Goal: Task Accomplishment & Management: Manage account settings

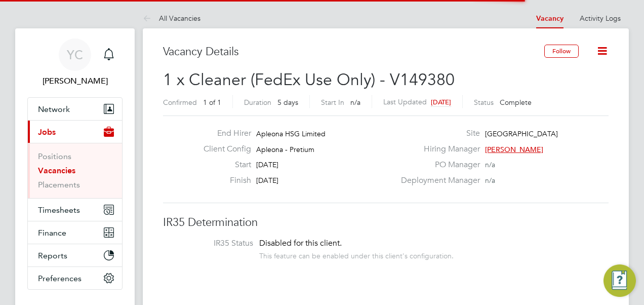
scroll to position [30, 71]
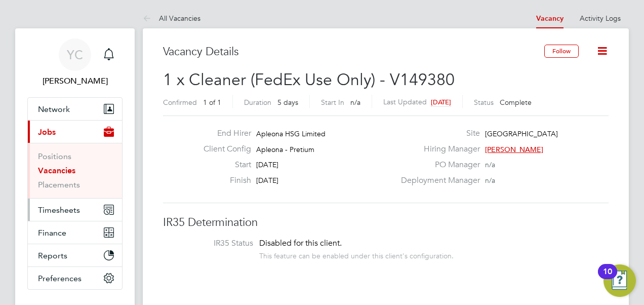
click at [61, 206] on span "Timesheets" at bounding box center [59, 210] width 42 height 10
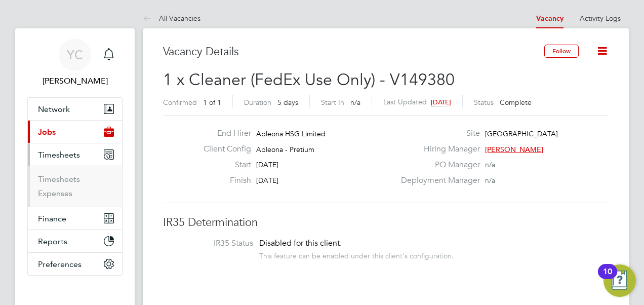
click at [58, 135] on button "Current page: Jobs" at bounding box center [75, 131] width 94 height 22
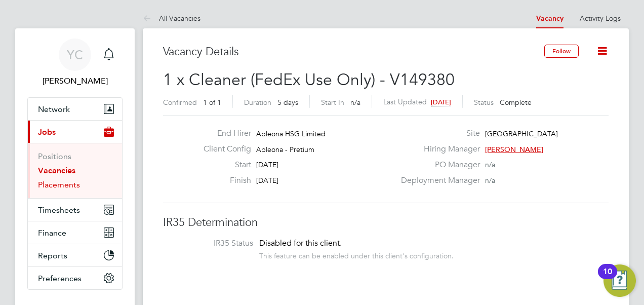
click at [63, 182] on link "Placements" at bounding box center [59, 185] width 42 height 10
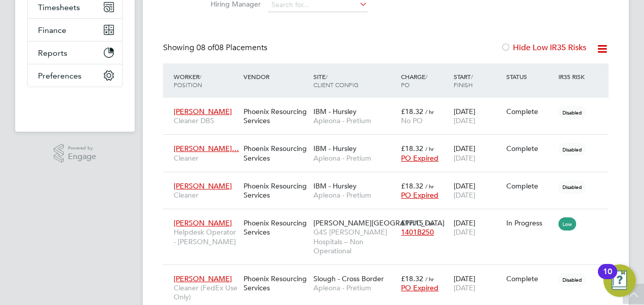
click at [51, 255] on app-navbar "YC [PERSON_NAME] Notifications Applications: Network Team Members Businesses Si…" at bounding box center [74, 147] width 119 height 643
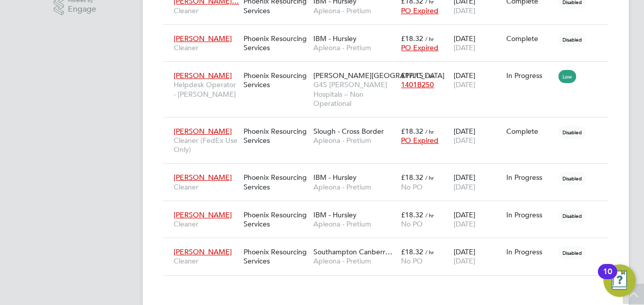
scroll to position [366, 0]
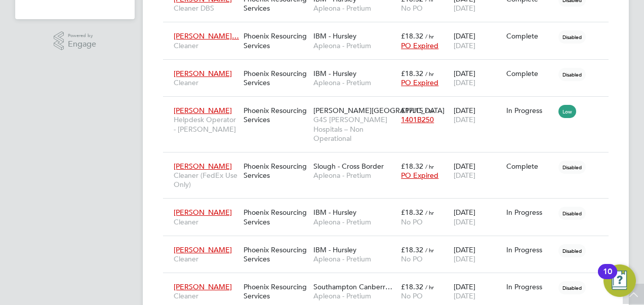
click at [90, 231] on app-navbar "YC [PERSON_NAME] Notifications Applications: Network Team Members Businesses Si…" at bounding box center [74, 34] width 119 height 643
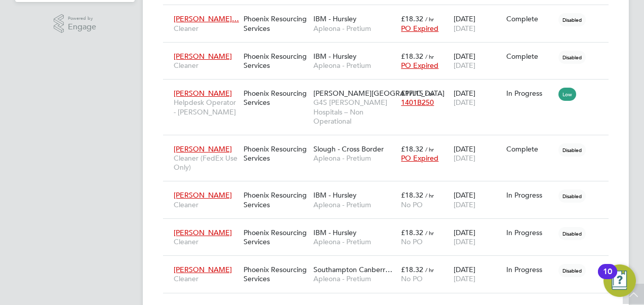
scroll to position [366, 0]
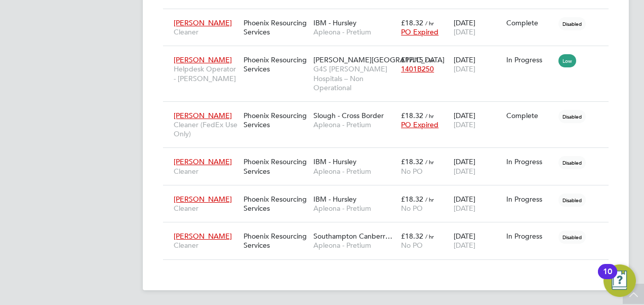
click at [597, 159] on icon at bounding box center [596, 161] width 10 height 12
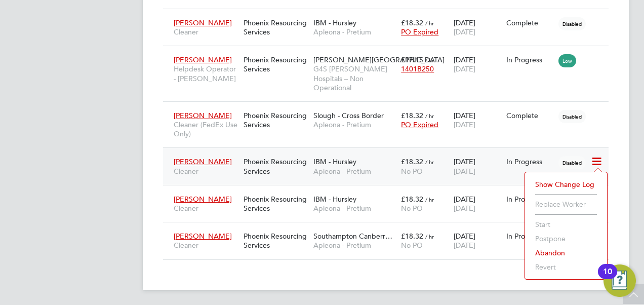
click at [552, 246] on li "Abandon" at bounding box center [566, 253] width 72 height 14
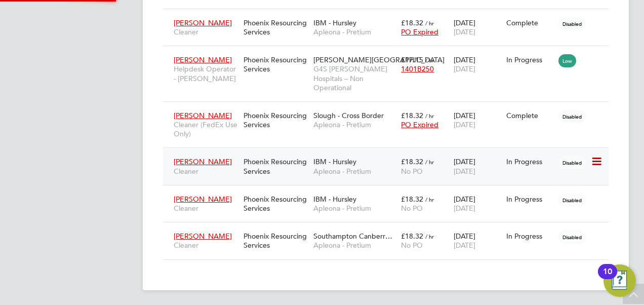
scroll to position [10, 125]
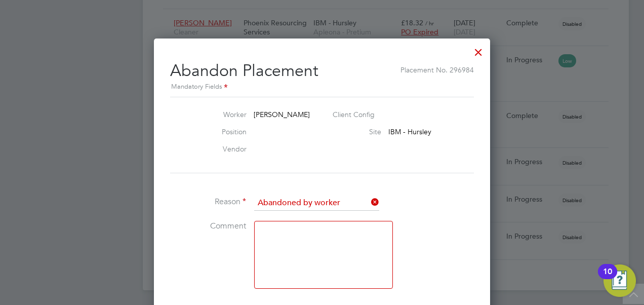
click at [324, 221] on textarea at bounding box center [323, 255] width 139 height 68
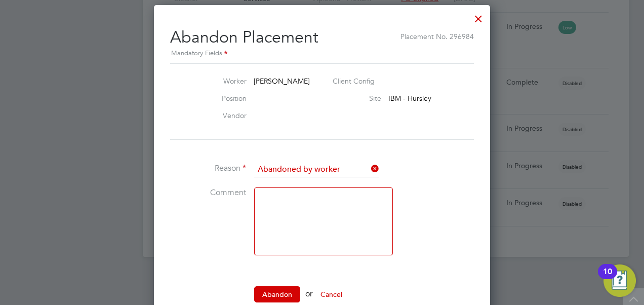
scroll to position [423, 0]
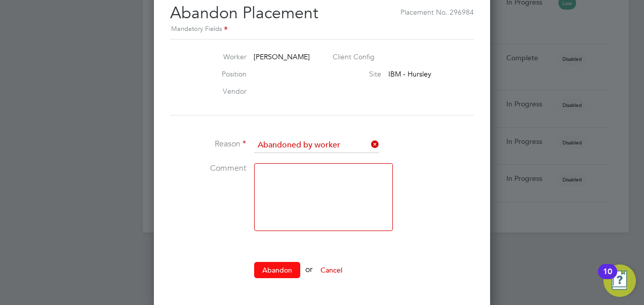
click at [267, 263] on button "Abandon" at bounding box center [277, 270] width 46 height 16
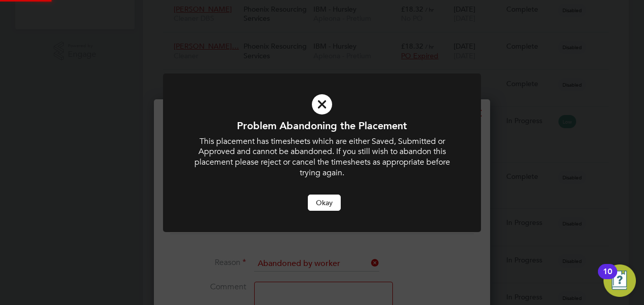
scroll to position [0, 0]
click at [320, 198] on button "Okay" at bounding box center [324, 202] width 33 height 16
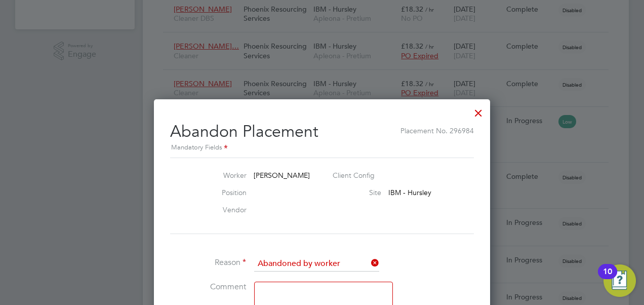
click at [480, 112] on div at bounding box center [478, 110] width 18 height 18
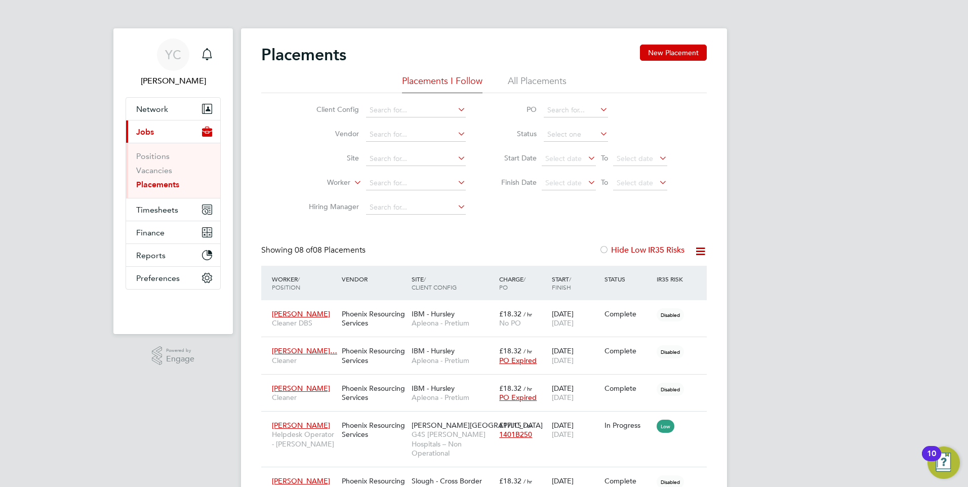
scroll to position [10, 48]
